Goal: Check status

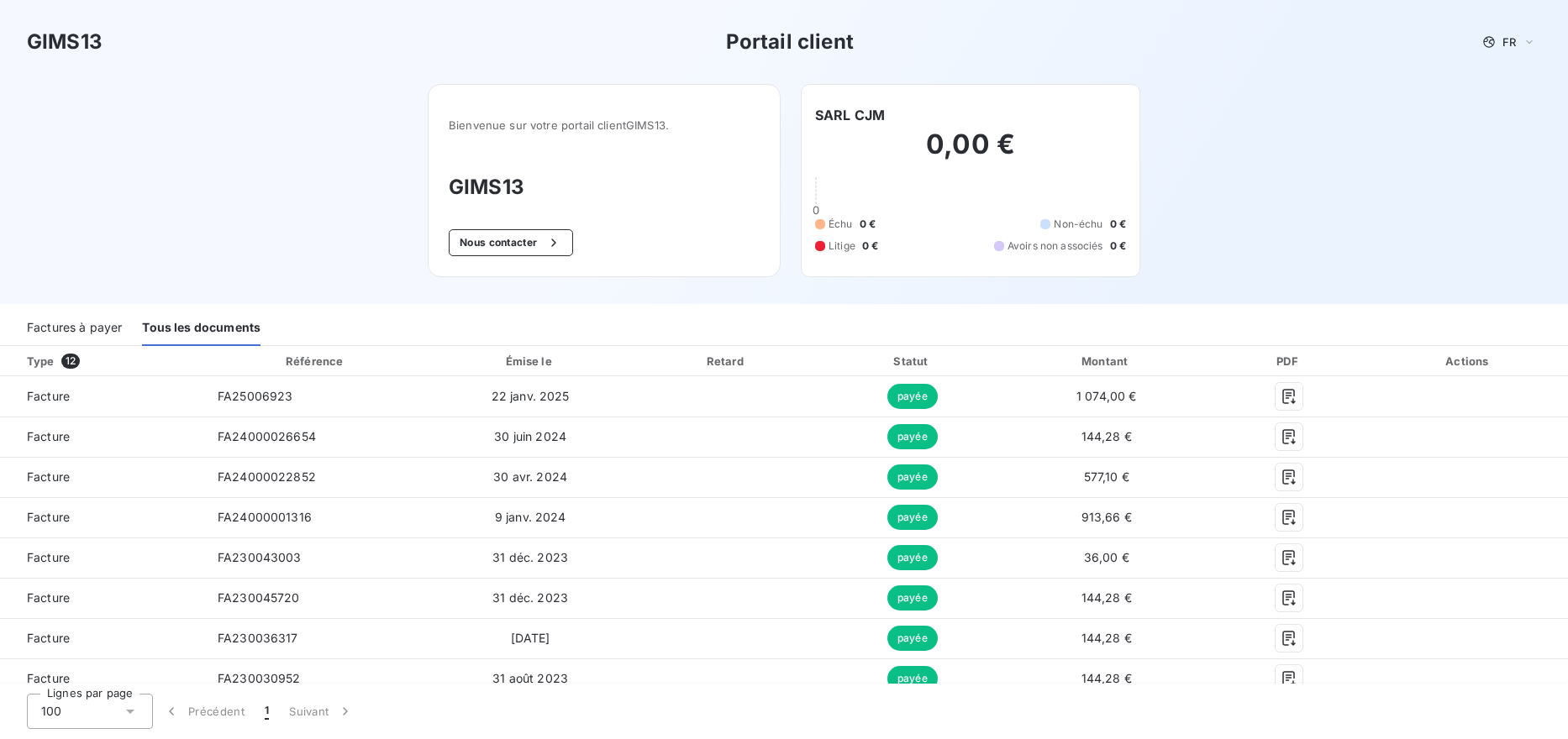
drag, startPoint x: 284, startPoint y: 249, endPoint x: 315, endPoint y: 104, distance: 148.3
click at [283, 248] on div "GIMS13 Portail client FR Bienvenue sur votre portail client GIMS13 . GIMS13 Nou…" at bounding box center [784, 152] width 1568 height 304
